Goal: Information Seeking & Learning: Find specific page/section

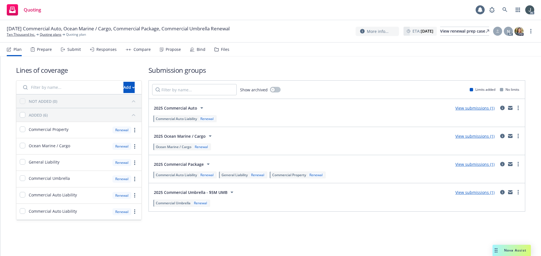
click at [40, 49] on div "Prepare" at bounding box center [44, 49] width 15 height 5
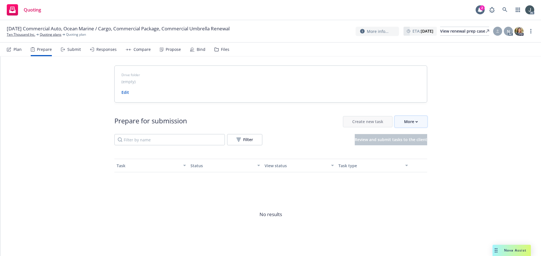
click at [406, 119] on div "More" at bounding box center [411, 122] width 14 height 11
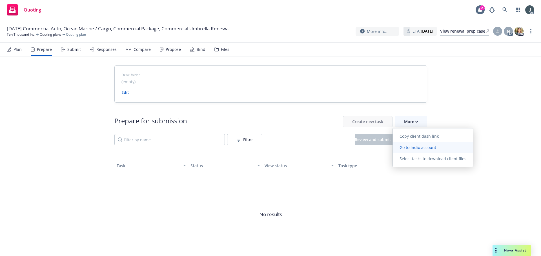
click at [414, 146] on span "Go to Indio account" at bounding box center [417, 147] width 50 height 5
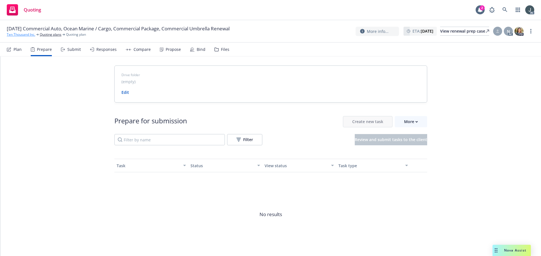
click at [24, 32] on link "Ten Thousand Inc." at bounding box center [21, 34] width 28 height 5
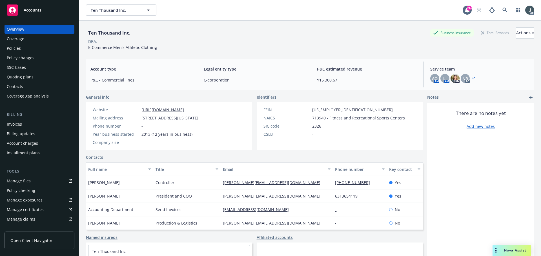
click at [27, 47] on div "Policies" at bounding box center [39, 48] width 65 height 9
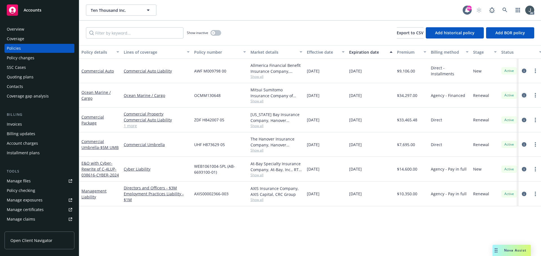
click at [524, 94] on icon "circleInformation" at bounding box center [523, 95] width 5 height 5
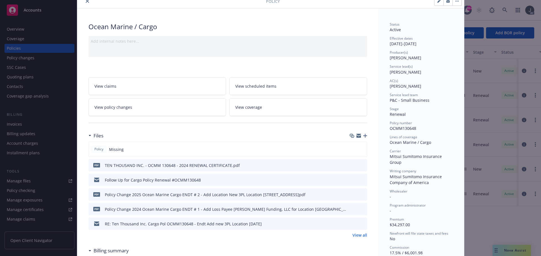
scroll to position [56, 0]
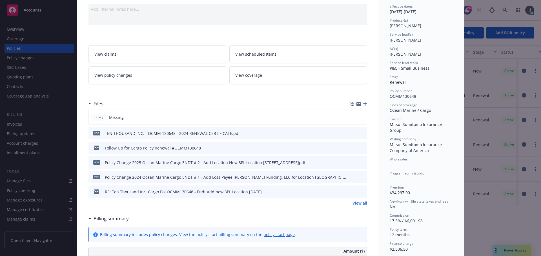
click at [358, 204] on link "View all" at bounding box center [359, 203] width 15 height 6
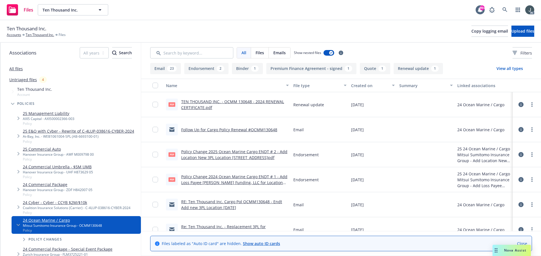
click at [245, 178] on link "Policy Change 2024 Ocean Marine Cargo ENDT # 1 - Add Loss Payee [PERSON_NAME] F…" at bounding box center [234, 185] width 106 height 23
click at [252, 153] on link "Policy Change 2025 Ocean Marine Cargo ENDT # 2 - Add Location New 3PL Location …" at bounding box center [234, 154] width 106 height 11
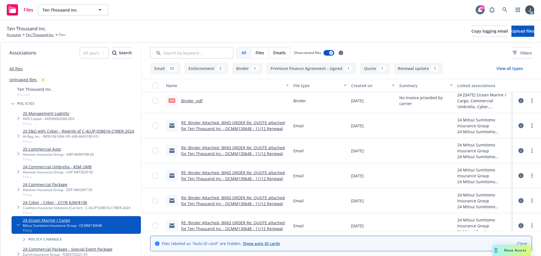
scroll to position [394, 0]
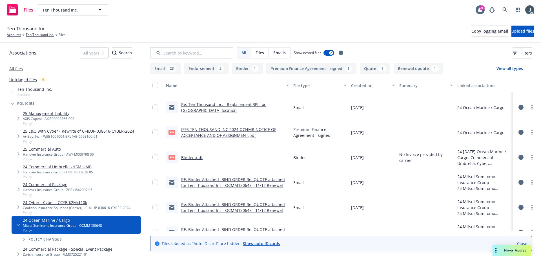
click at [196, 157] on link "Binder .pdf" at bounding box center [191, 157] width 21 height 5
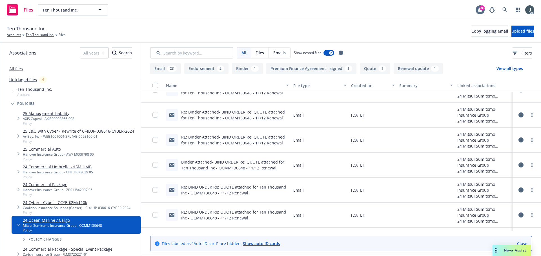
scroll to position [581, 0]
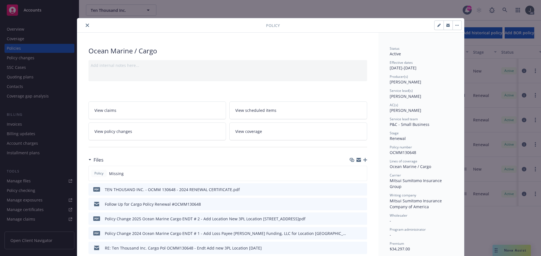
click at [86, 24] on icon "close" at bounding box center [87, 25] width 3 height 3
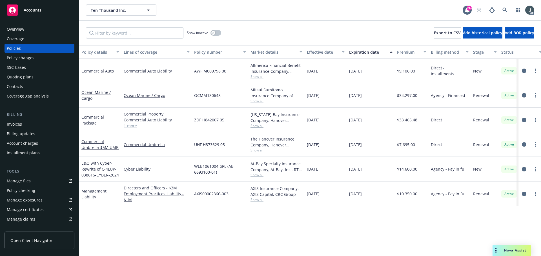
click at [25, 30] on div "Overview" at bounding box center [39, 29] width 65 height 9
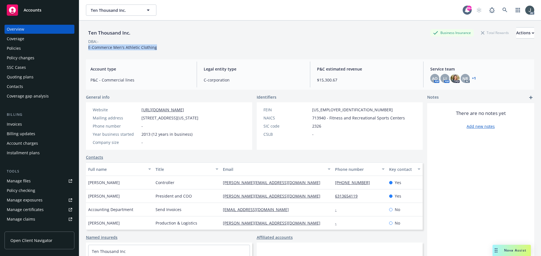
drag, startPoint x: 159, startPoint y: 47, endPoint x: 88, endPoint y: 47, distance: 70.7
click at [88, 47] on div "Ten Thousand Inc. Business Insurance Total Rewards Actions DBA: - E-Commerce Me…" at bounding box center [310, 38] width 448 height 23
copy span "E-Commerce Men's Athletic Clothing"
click at [28, 182] on div "Manage files" at bounding box center [19, 181] width 24 height 9
click at [23, 48] on div "Policies" at bounding box center [39, 48] width 65 height 9
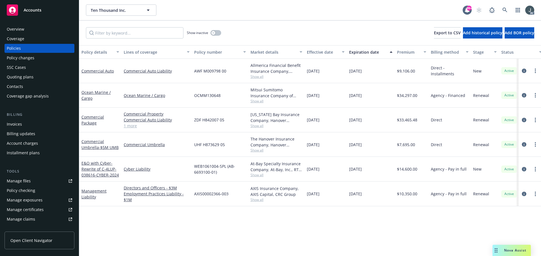
click at [262, 99] on span "Show all" at bounding box center [276, 101] width 52 height 5
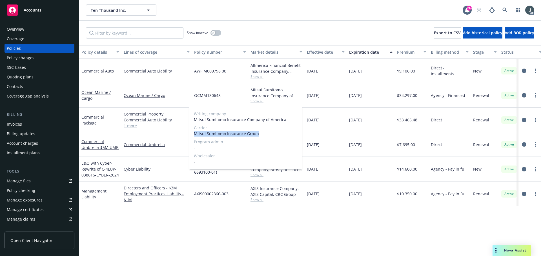
drag, startPoint x: 195, startPoint y: 134, endPoint x: 261, endPoint y: 133, distance: 66.4
click at [261, 133] on span "Mitsui Sumitomo Insurance Group" at bounding box center [246, 134] width 104 height 6
copy span "Mitsui Sumitomo Insurance Group"
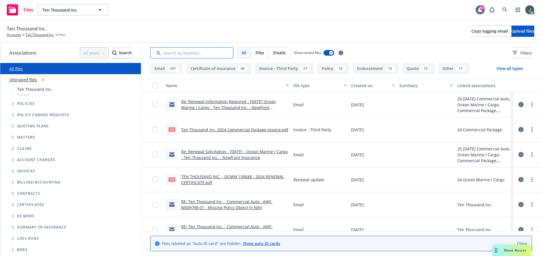
click at [200, 52] on input "Search by keyword..." at bounding box center [191, 52] width 83 height 11
type input "app"
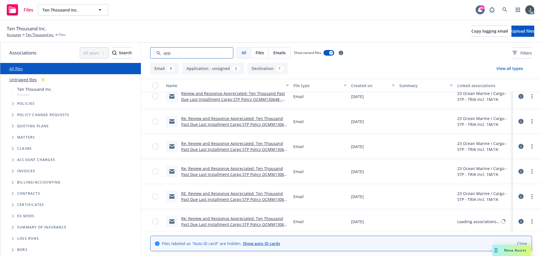
scroll to position [86, 0]
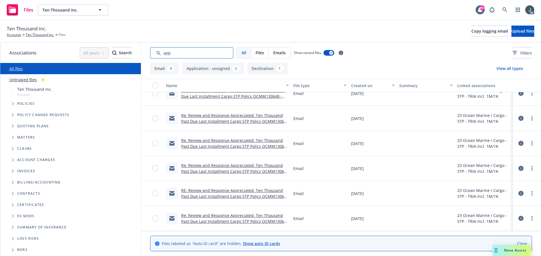
click at [177, 54] on input "Search by keyword..." at bounding box center [191, 52] width 83 height 11
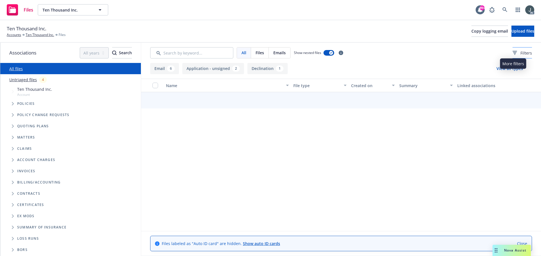
click at [520, 54] on span "Filters" at bounding box center [526, 53] width 12 height 6
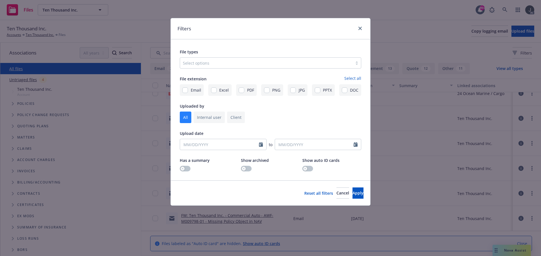
click at [205, 64] on div at bounding box center [266, 63] width 167 height 7
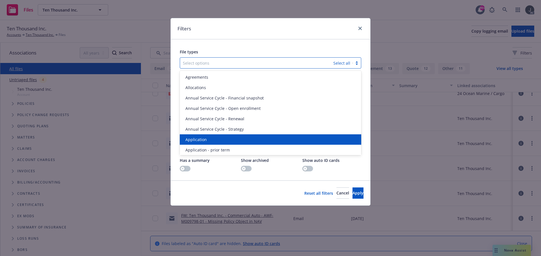
click at [203, 141] on span "Application" at bounding box center [195, 140] width 21 height 6
click at [203, 140] on span "Application - prior term" at bounding box center [207, 140] width 44 height 6
click at [203, 140] on span "Application - signed" at bounding box center [204, 140] width 38 height 6
click at [203, 140] on span "Application - unsigned" at bounding box center [206, 140] width 43 height 6
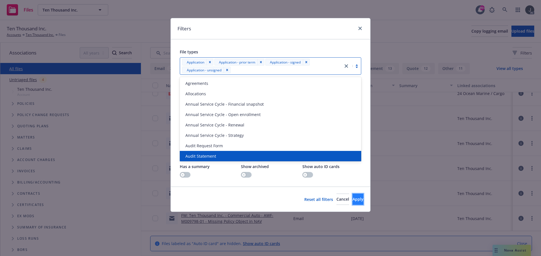
click at [352, 200] on button "Apply" at bounding box center [357, 199] width 11 height 11
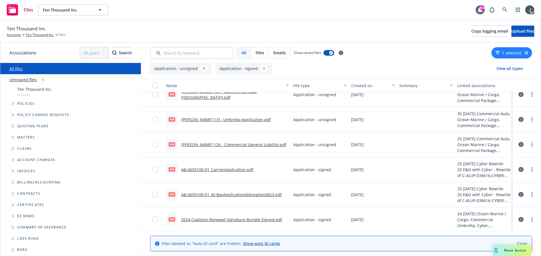
scroll to position [61, 0]
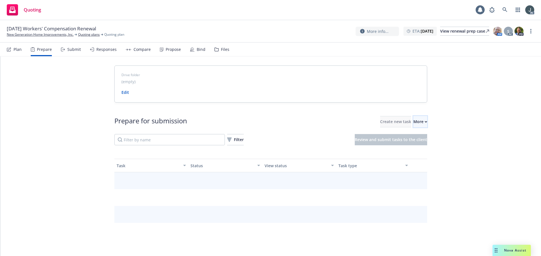
click at [413, 122] on div "More" at bounding box center [420, 122] width 14 height 11
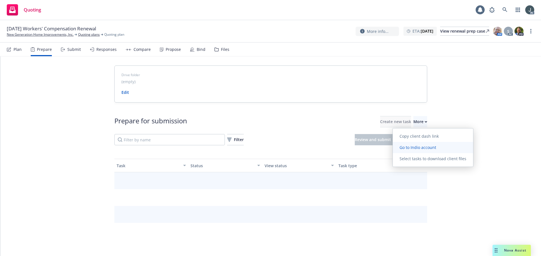
click at [408, 144] on link "Go to Indio account" at bounding box center [432, 147] width 80 height 11
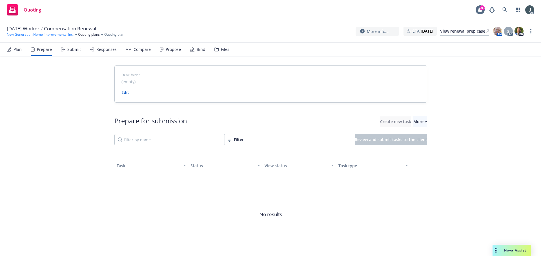
click at [27, 35] on link "New Generation Home Improvements, Inc." at bounding box center [40, 34] width 67 height 5
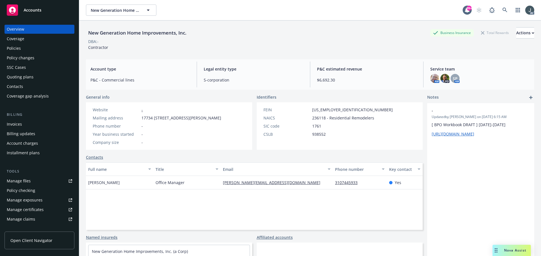
scroll to position [110, 0]
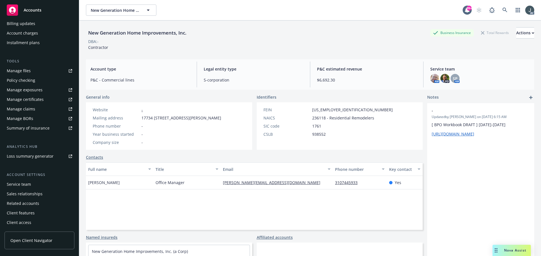
click at [28, 186] on div "Service team" at bounding box center [19, 184] width 24 height 9
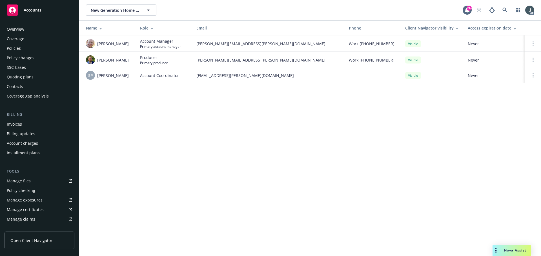
click at [19, 50] on div "Policies" at bounding box center [14, 48] width 14 height 9
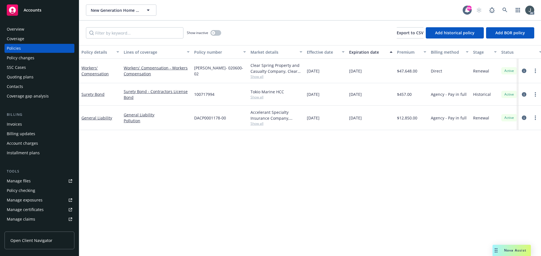
drag, startPoint x: 348, startPoint y: 73, endPoint x: 374, endPoint y: 74, distance: 25.9
click at [374, 74] on div "12/01/2025" at bounding box center [371, 71] width 48 height 24
copy span "12/01/2025"
drag, startPoint x: 110, startPoint y: 79, endPoint x: 81, endPoint y: 70, distance: 30.8
click at [81, 70] on div "Workers' Compensation" at bounding box center [100, 71] width 42 height 24
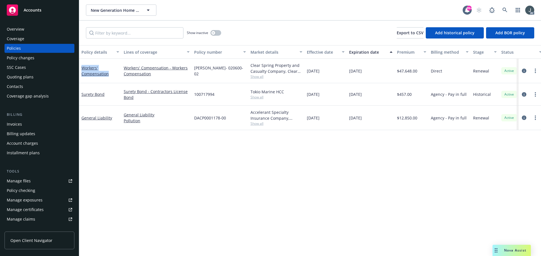
copy link "Workers' Compensation"
click at [524, 72] on icon "circleInformation" at bounding box center [523, 71] width 5 height 5
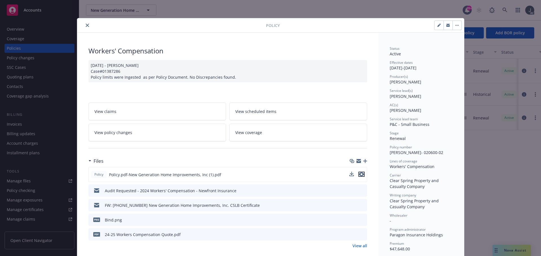
click at [359, 175] on icon "preview file" at bounding box center [361, 175] width 5 height 4
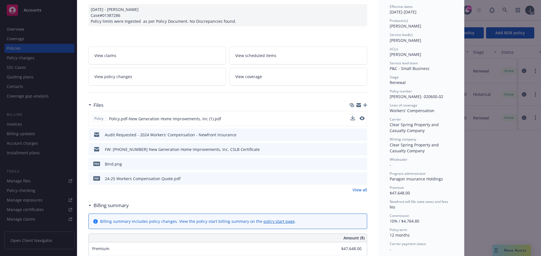
scroll to position [56, 0]
click at [361, 191] on link "View all" at bounding box center [359, 190] width 15 height 6
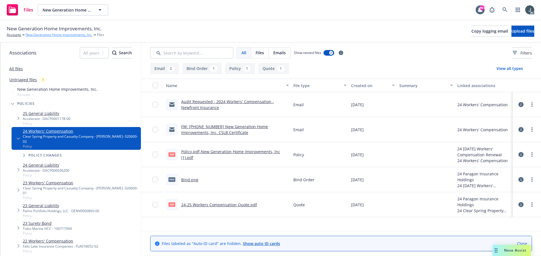
click at [52, 35] on link "New Generation Home Improvements, Inc." at bounding box center [59, 34] width 67 height 5
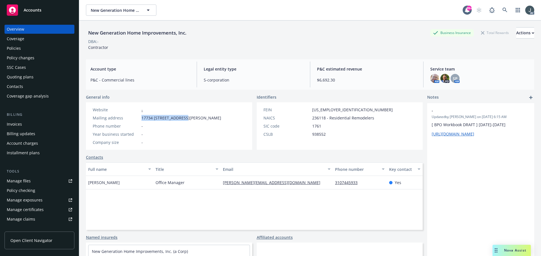
drag, startPoint x: 142, startPoint y: 117, endPoint x: 186, endPoint y: 118, distance: 43.6
click at [186, 118] on span "17734 [STREET_ADDRESS][PERSON_NAME]" at bounding box center [181, 118] width 80 height 6
copy span "17734 [STREET_ADDRESS][PERSON_NAME]"
drag, startPoint x: 311, startPoint y: 186, endPoint x: 222, endPoint y: 184, distance: 88.7
click at [222, 184] on div "[PERSON_NAME][EMAIL_ADDRESS][DOMAIN_NAME]" at bounding box center [276, 183] width 112 height 14
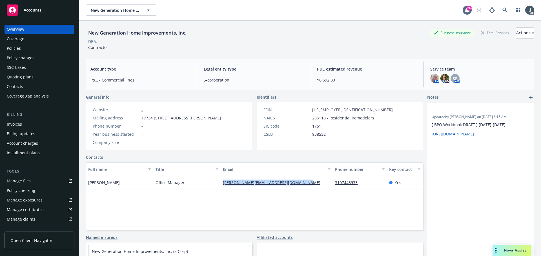
copy link "[PERSON_NAME][EMAIL_ADDRESS][DOMAIN_NAME]"
click at [320, 116] on span "236118 - Residential Remodelers" at bounding box center [343, 118] width 62 height 6
copy span "236118"
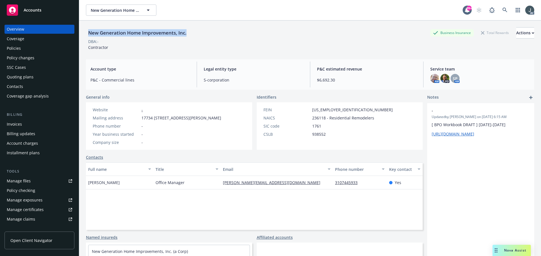
drag, startPoint x: 89, startPoint y: 32, endPoint x: 238, endPoint y: 33, distance: 149.5
click at [238, 33] on div "New Generation Home Improvements, Inc. Business Insurance Total Rewards Actions" at bounding box center [310, 32] width 448 height 11
copy div "New Generation Home Improvements, Inc."
